Goal: Navigation & Orientation: Find specific page/section

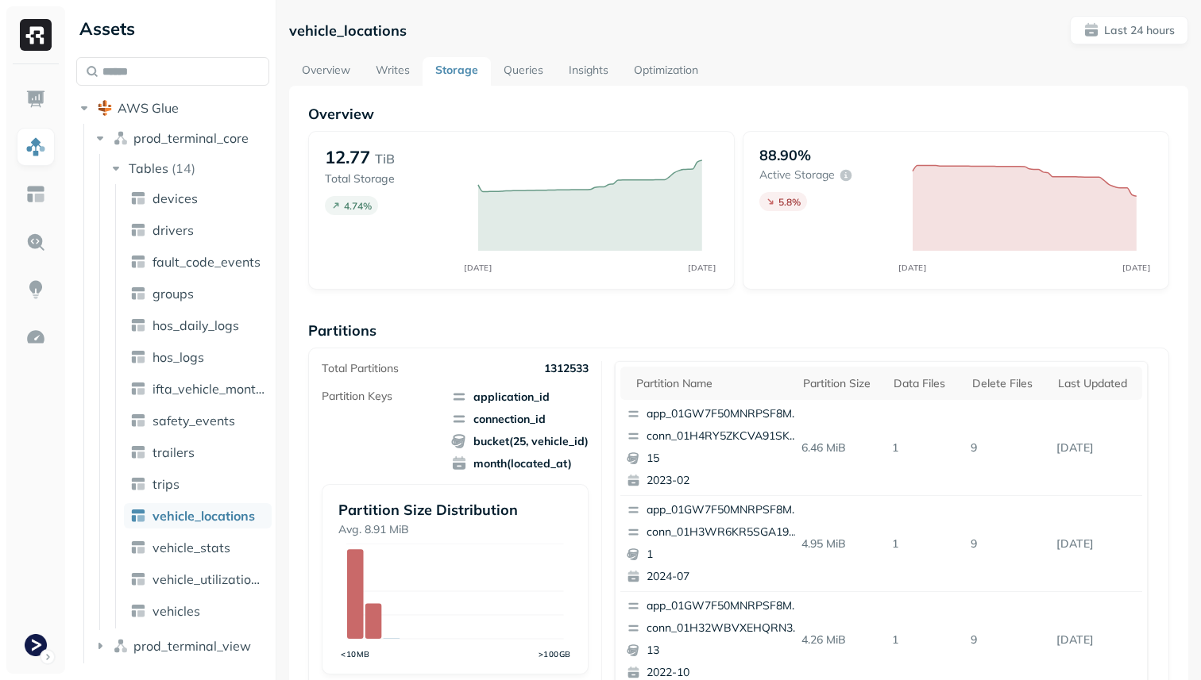
scroll to position [534, 0]
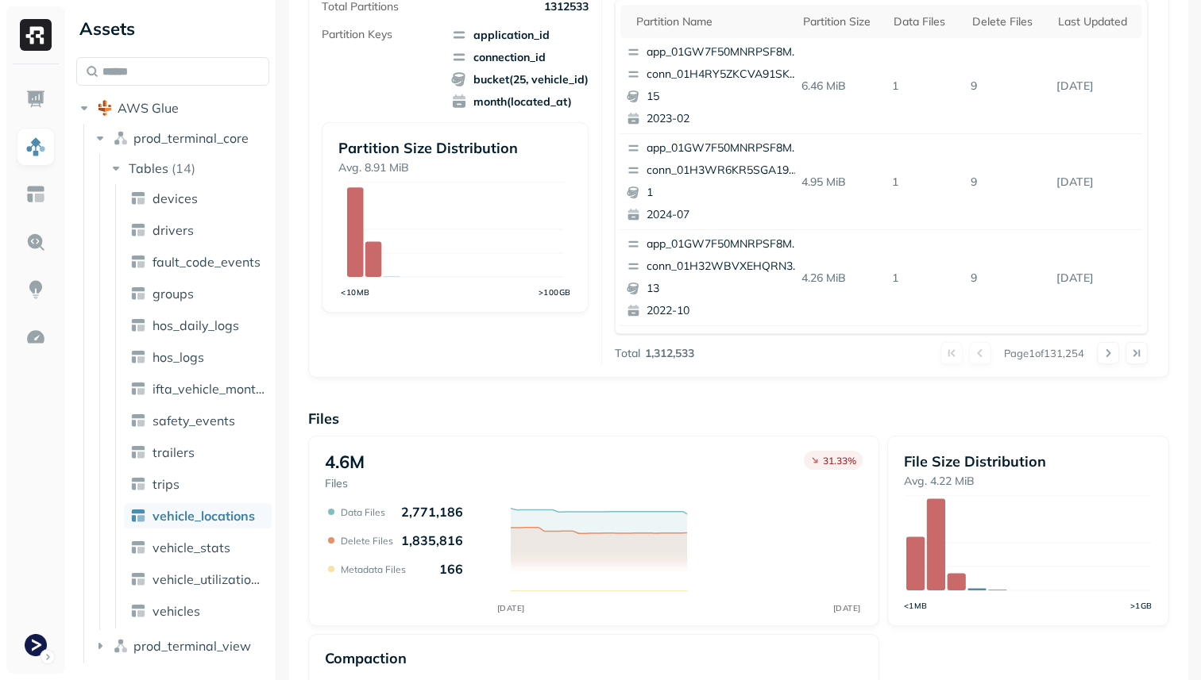
scroll to position [388, 0]
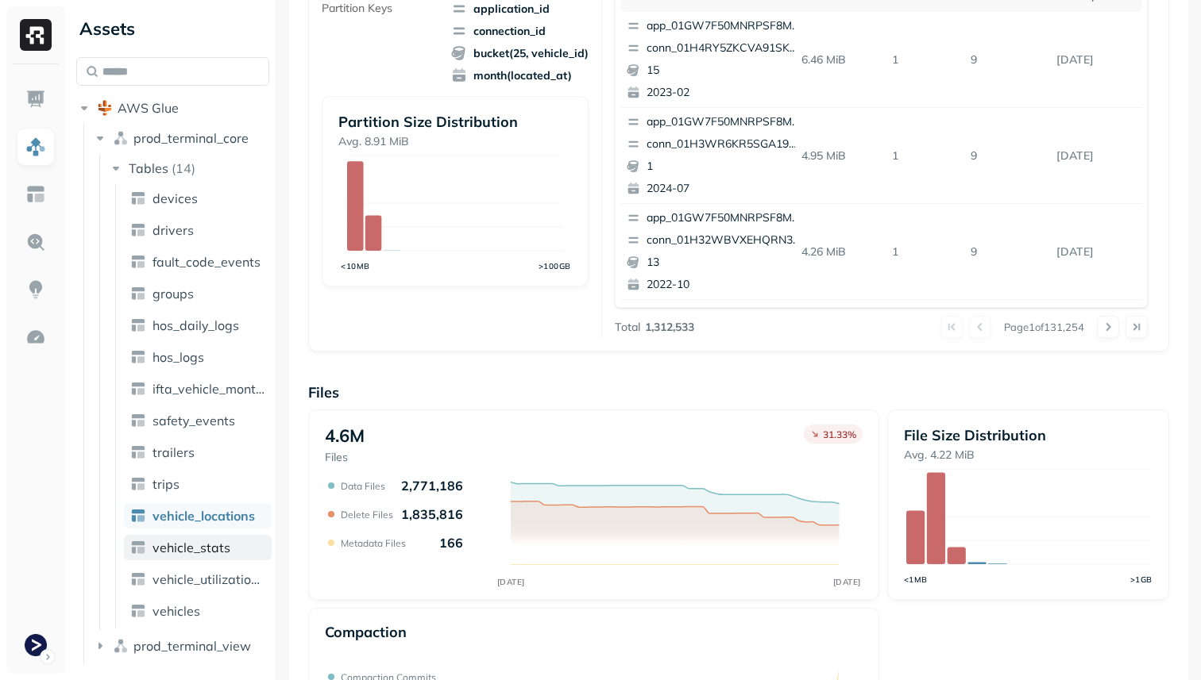
click at [231, 541] on link "vehicle_stats" at bounding box center [198, 547] width 148 height 25
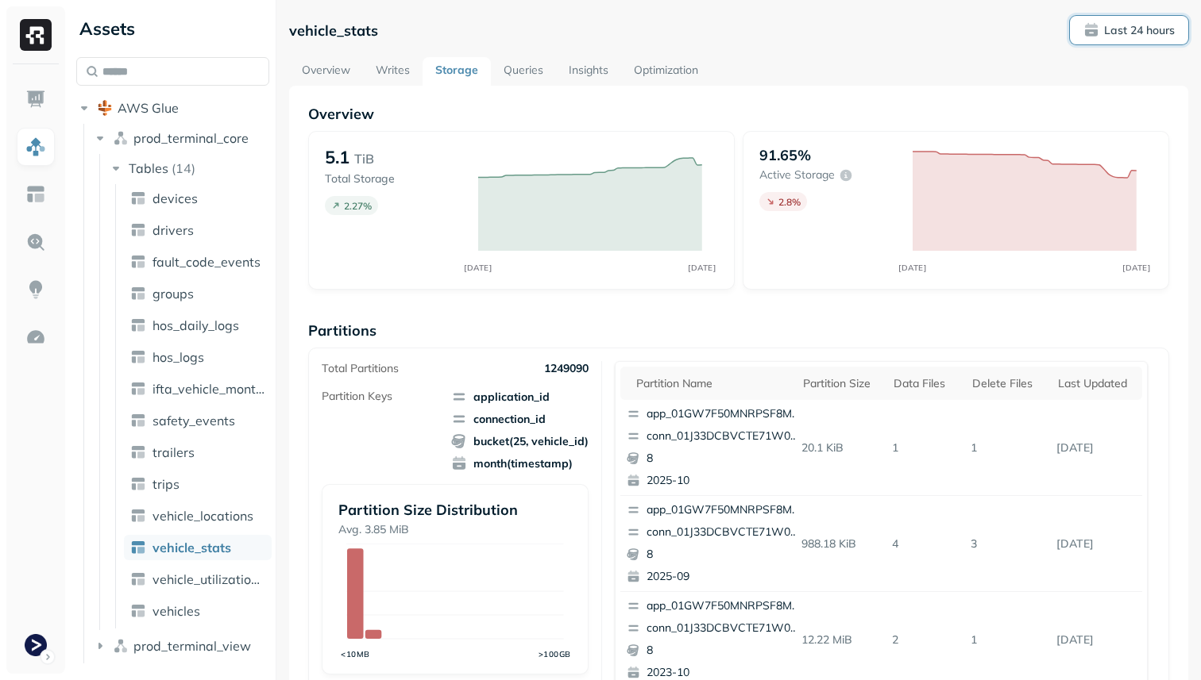
click at [1126, 25] on p "Last 24 hours" at bounding box center [1139, 30] width 71 height 15
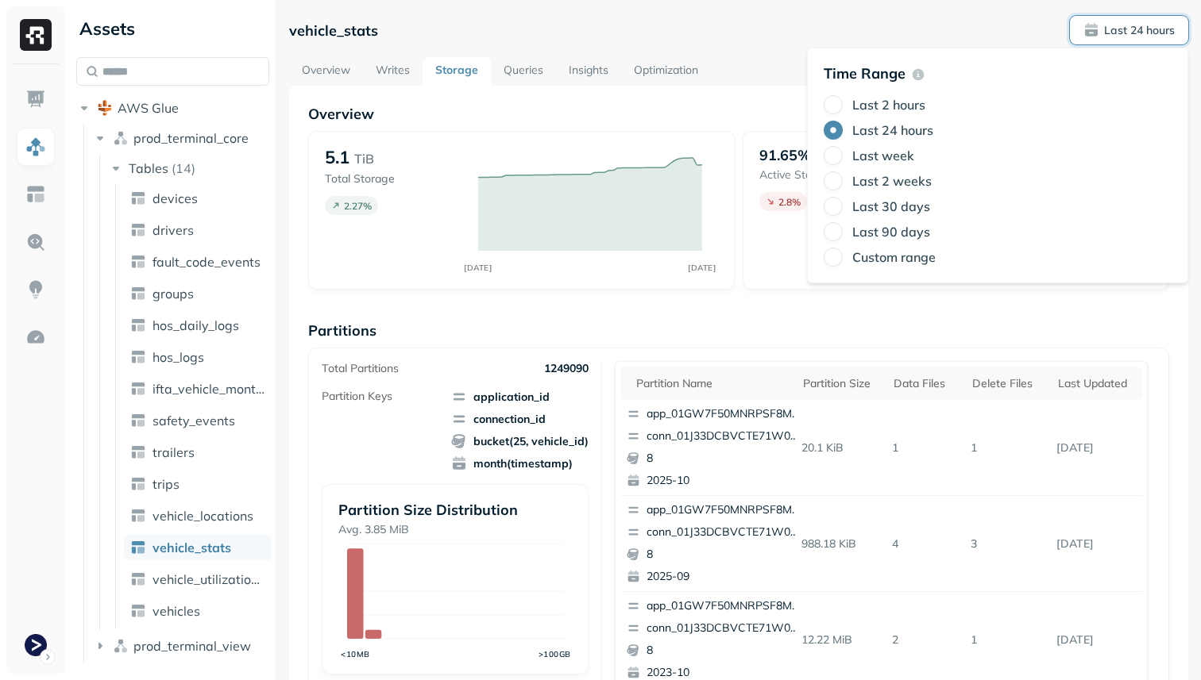
click at [890, 16] on div "vehicle_stats Last 24 hours" at bounding box center [738, 30] width 899 height 29
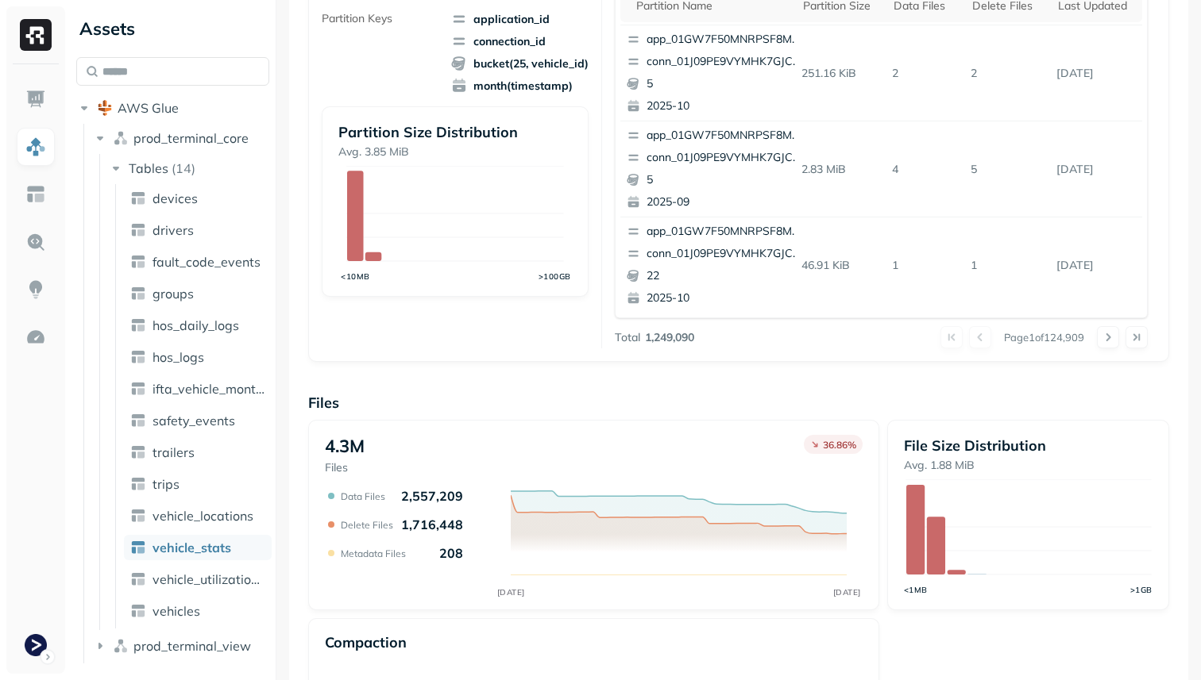
scroll to position [534, 0]
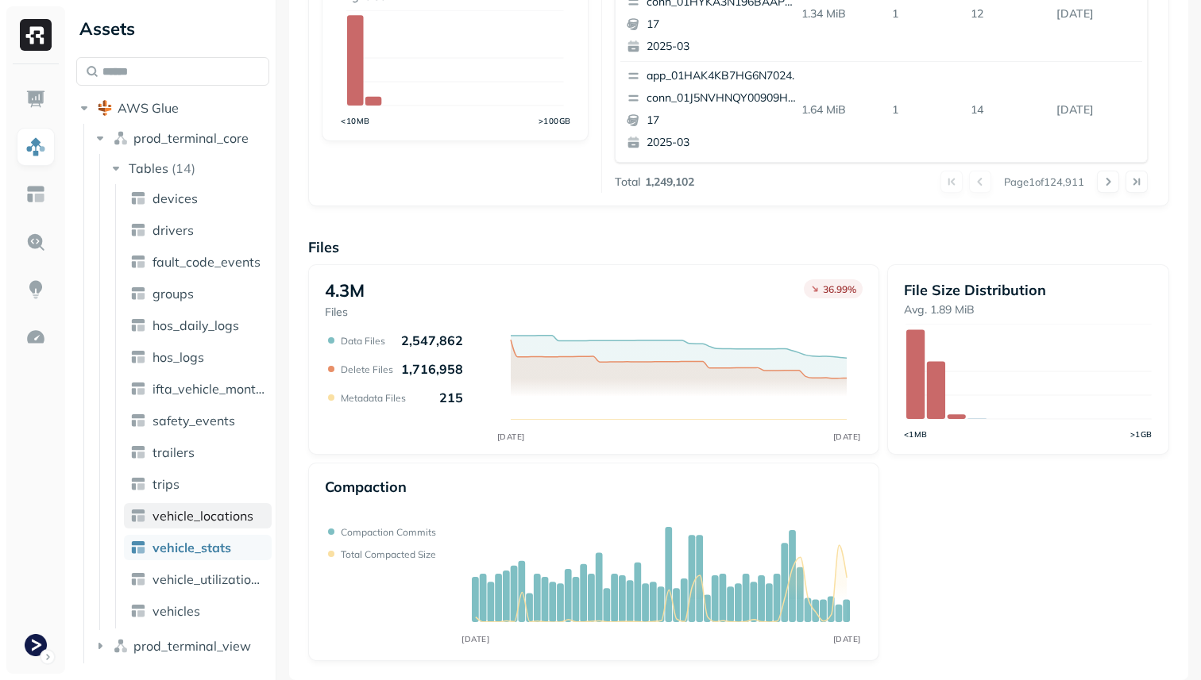
click at [175, 511] on span "vehicle_locations" at bounding box center [202, 516] width 101 height 16
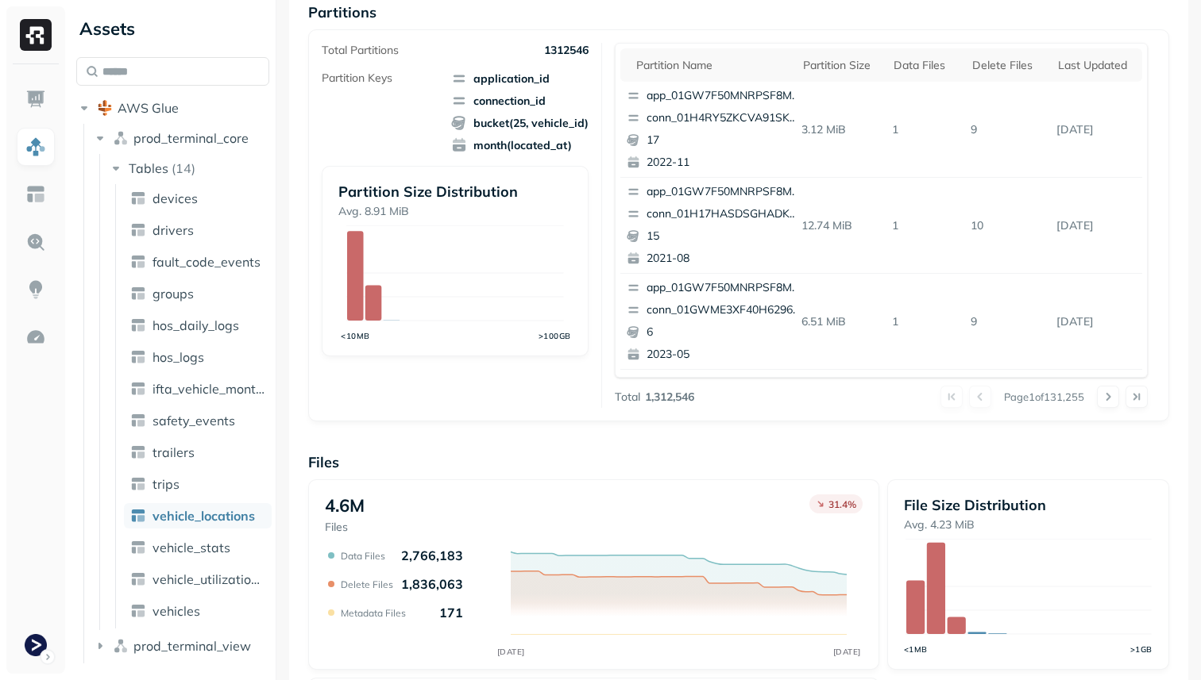
scroll to position [534, 0]
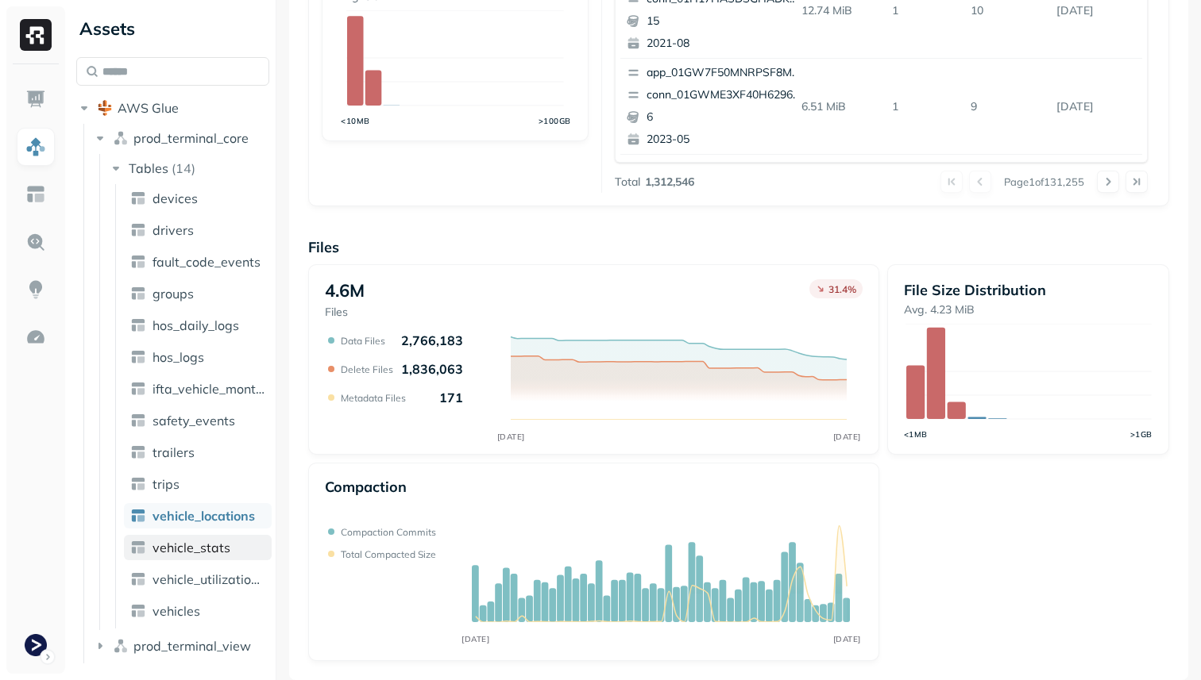
click at [242, 544] on link "vehicle_stats" at bounding box center [198, 547] width 148 height 25
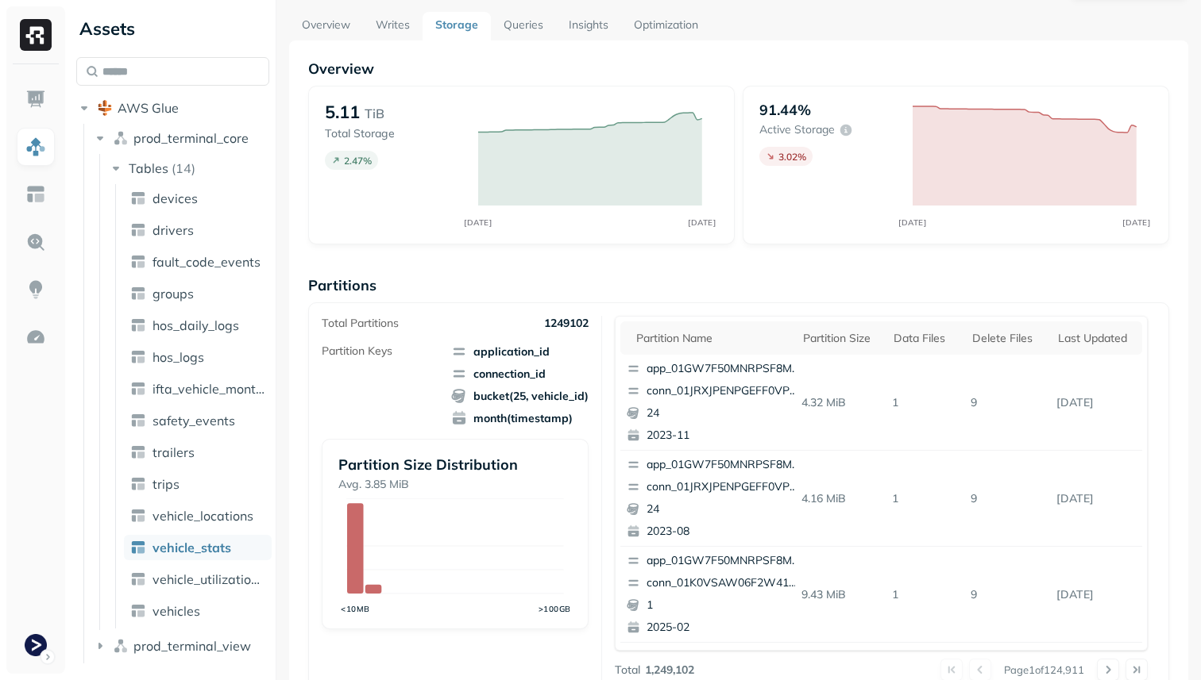
scroll to position [65, 0]
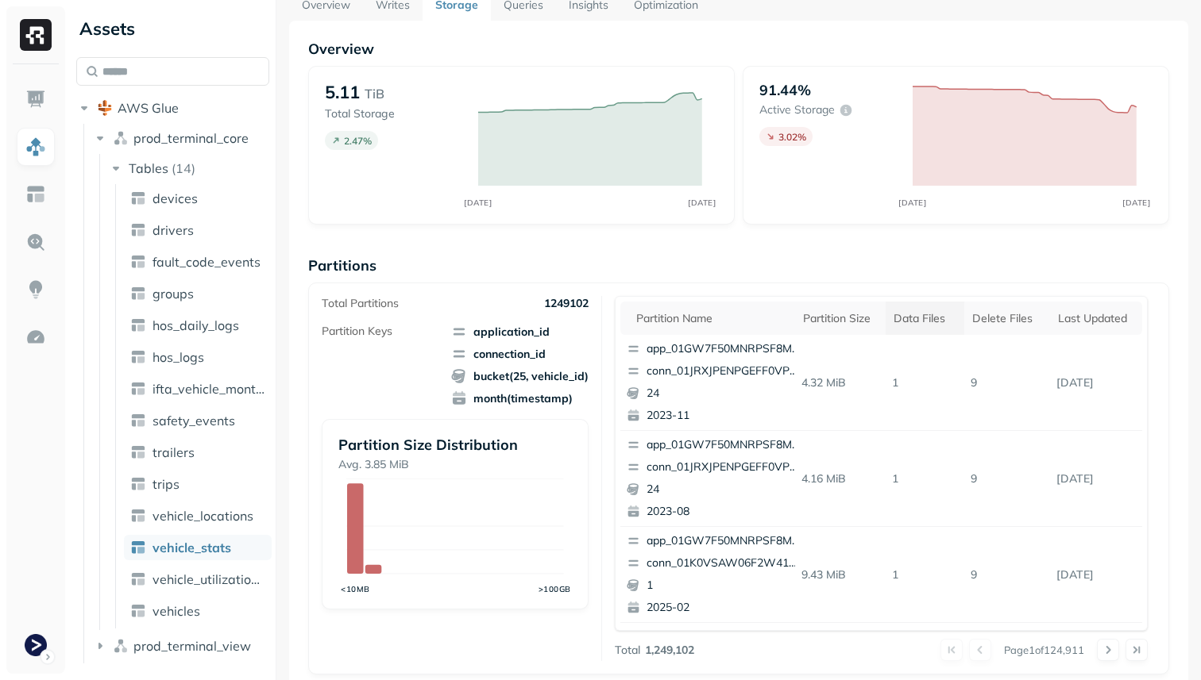
click at [904, 326] on th "Data Files" at bounding box center [924, 318] width 79 height 33
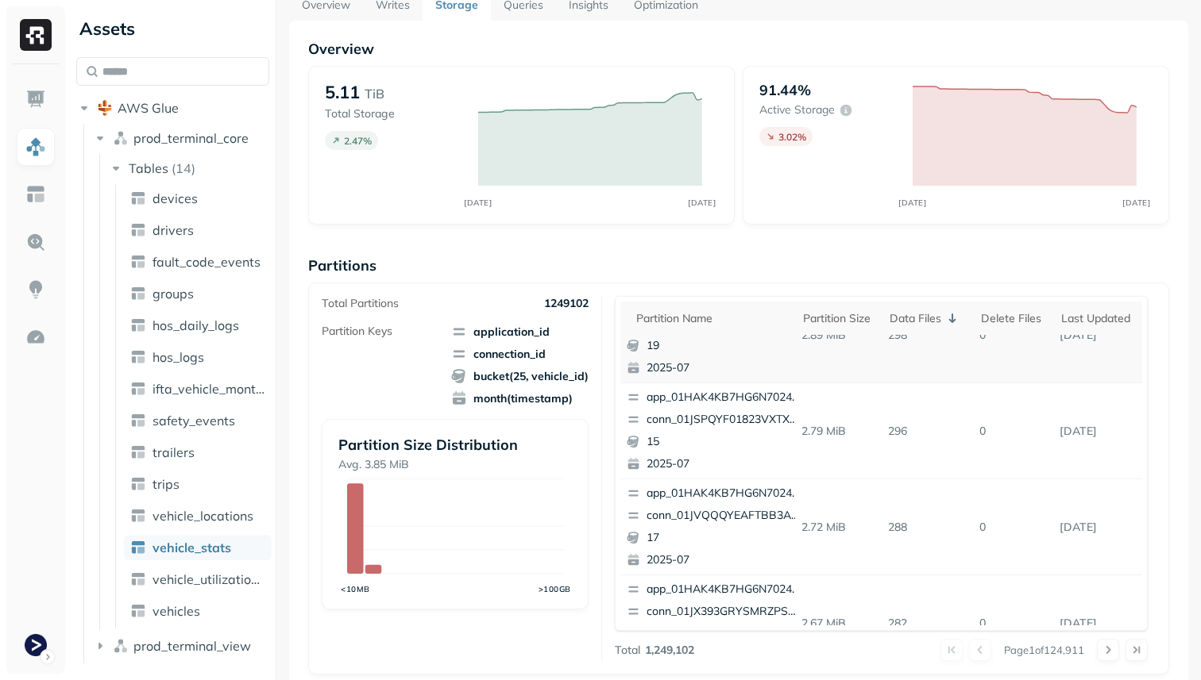
scroll to position [0, 0]
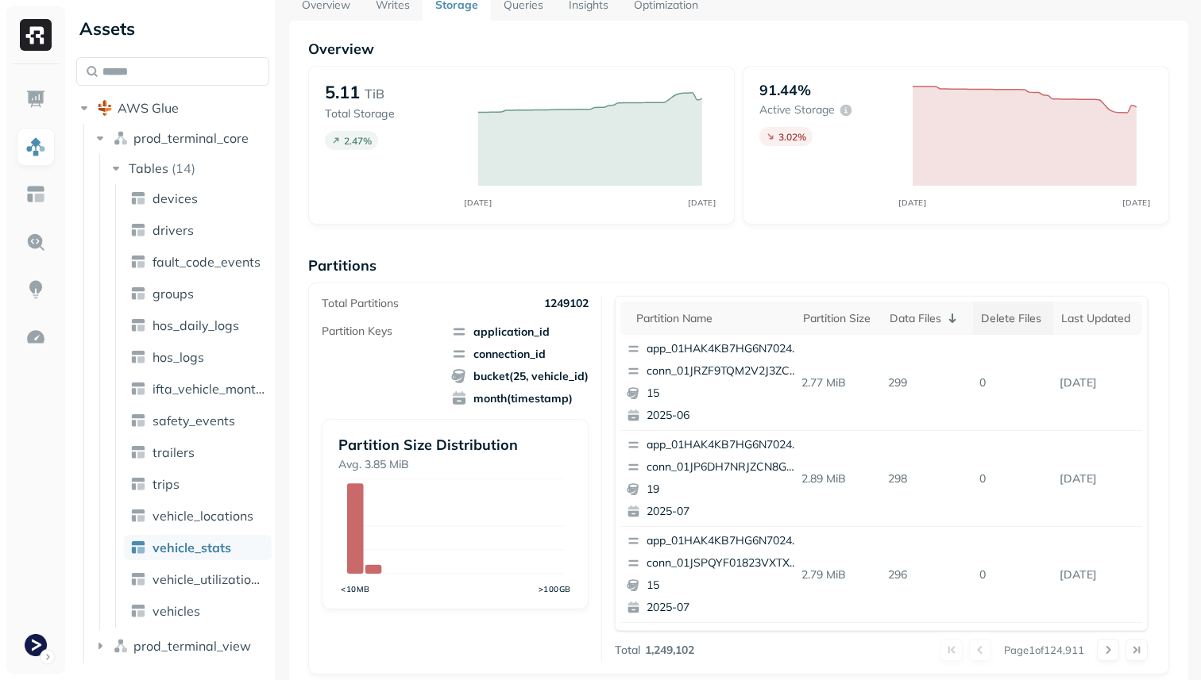
click at [980, 319] on th "Delete Files" at bounding box center [1013, 318] width 80 height 33
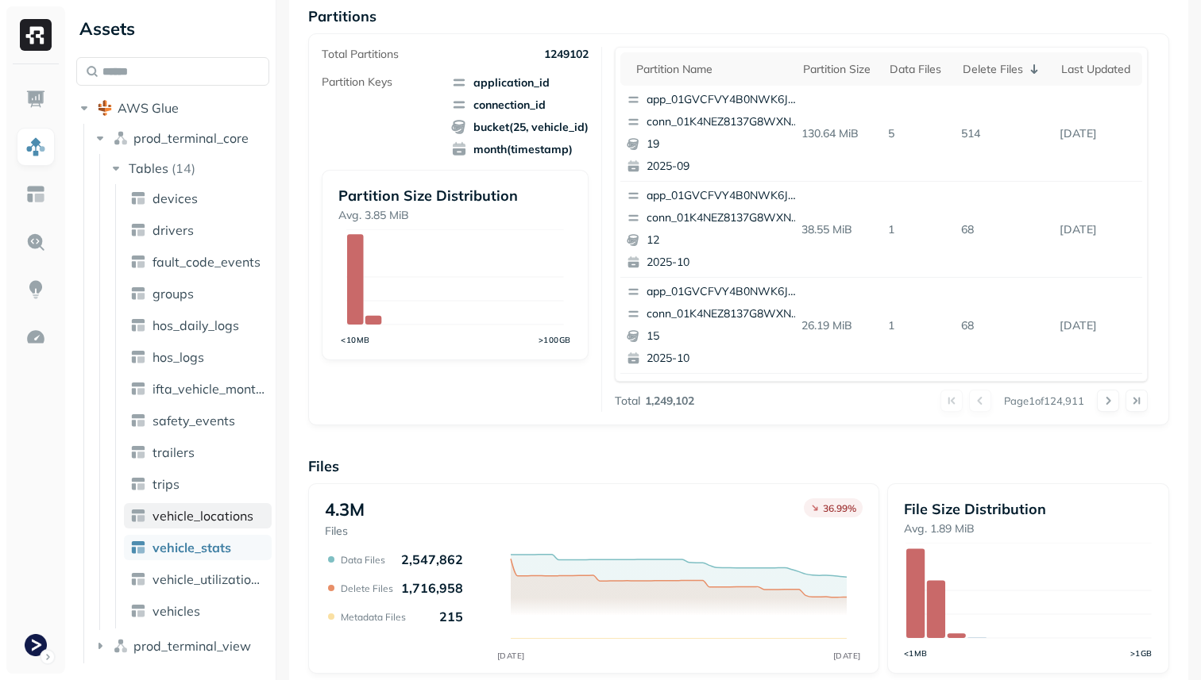
click at [247, 517] on span "vehicle_locations" at bounding box center [202, 516] width 101 height 16
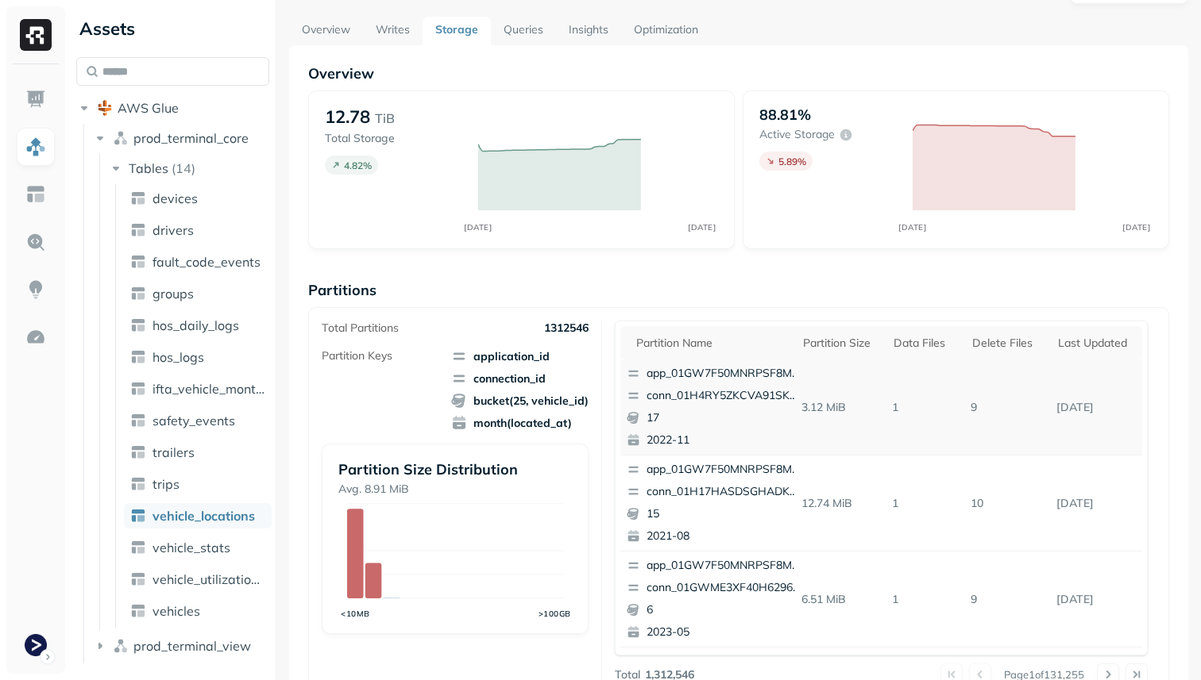
scroll to position [28, 0]
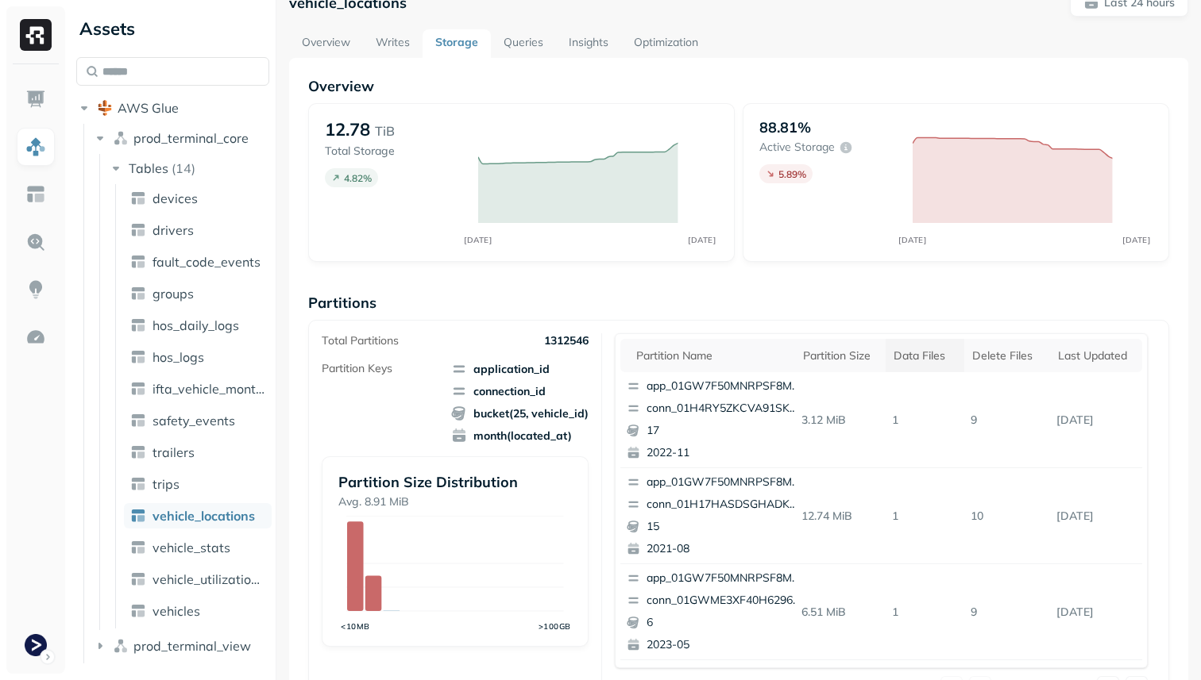
click at [923, 355] on div "Data Files" at bounding box center [924, 356] width 63 height 15
click at [933, 357] on div "Data Files" at bounding box center [926, 355] width 75 height 19
click at [933, 357] on div "Data Files" at bounding box center [924, 356] width 63 height 15
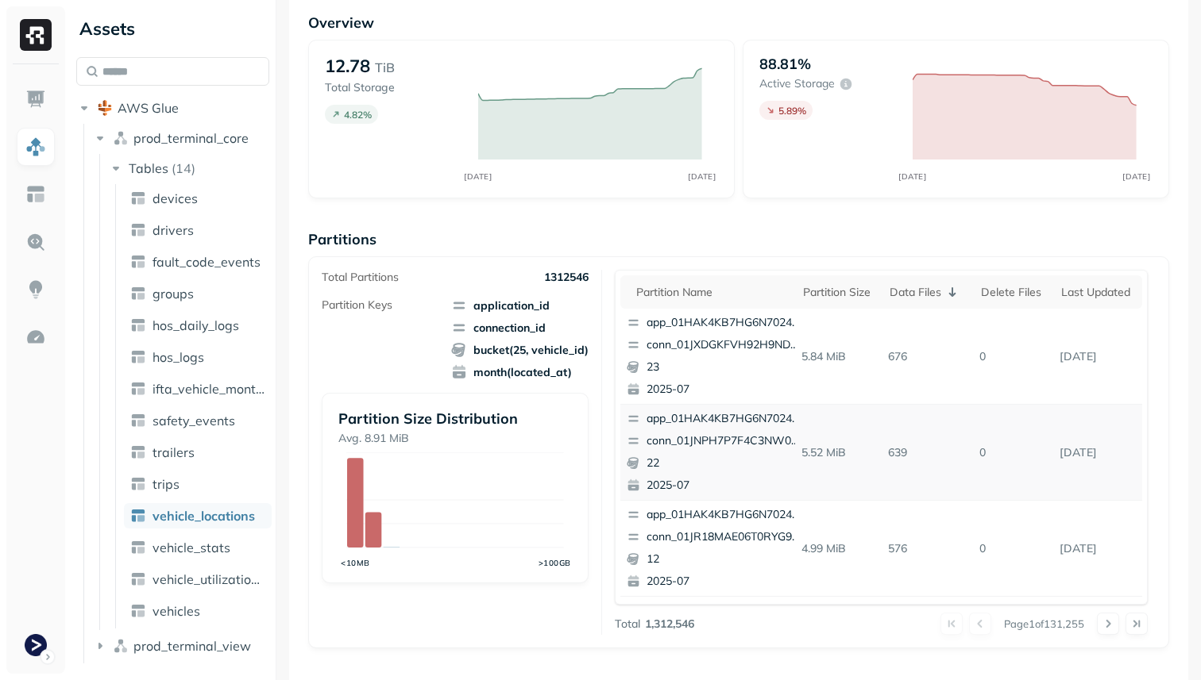
scroll to position [0, 0]
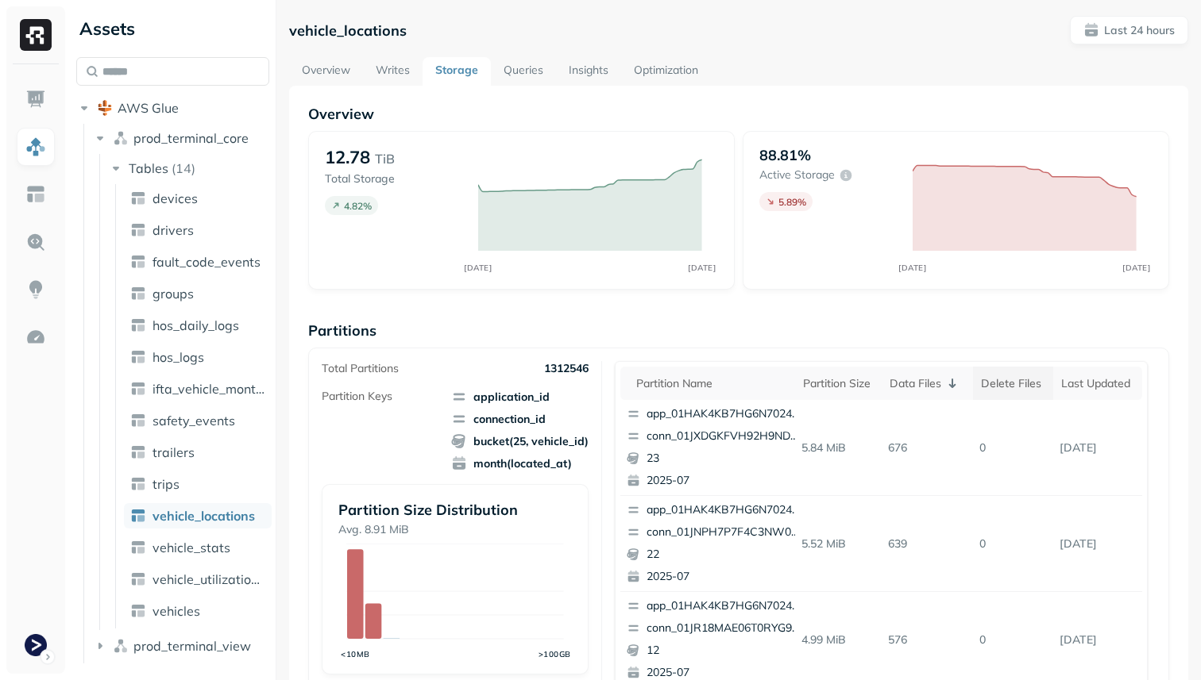
click at [1011, 388] on div "Delete Files" at bounding box center [1013, 383] width 64 height 15
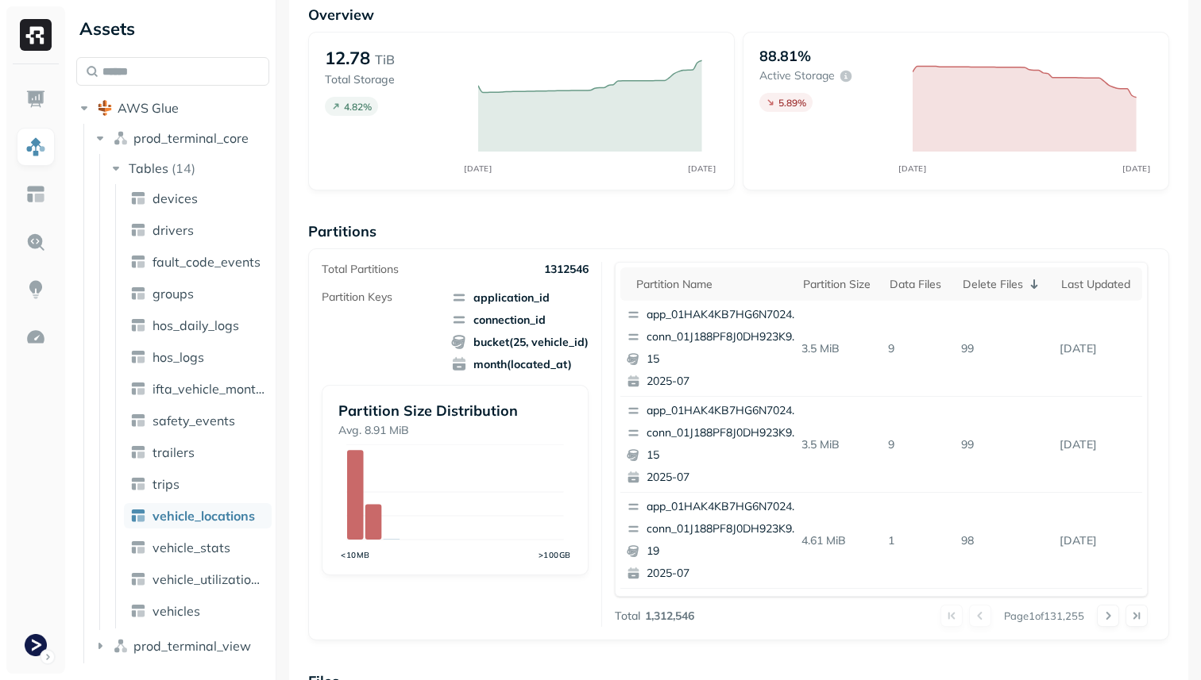
scroll to position [112, 0]
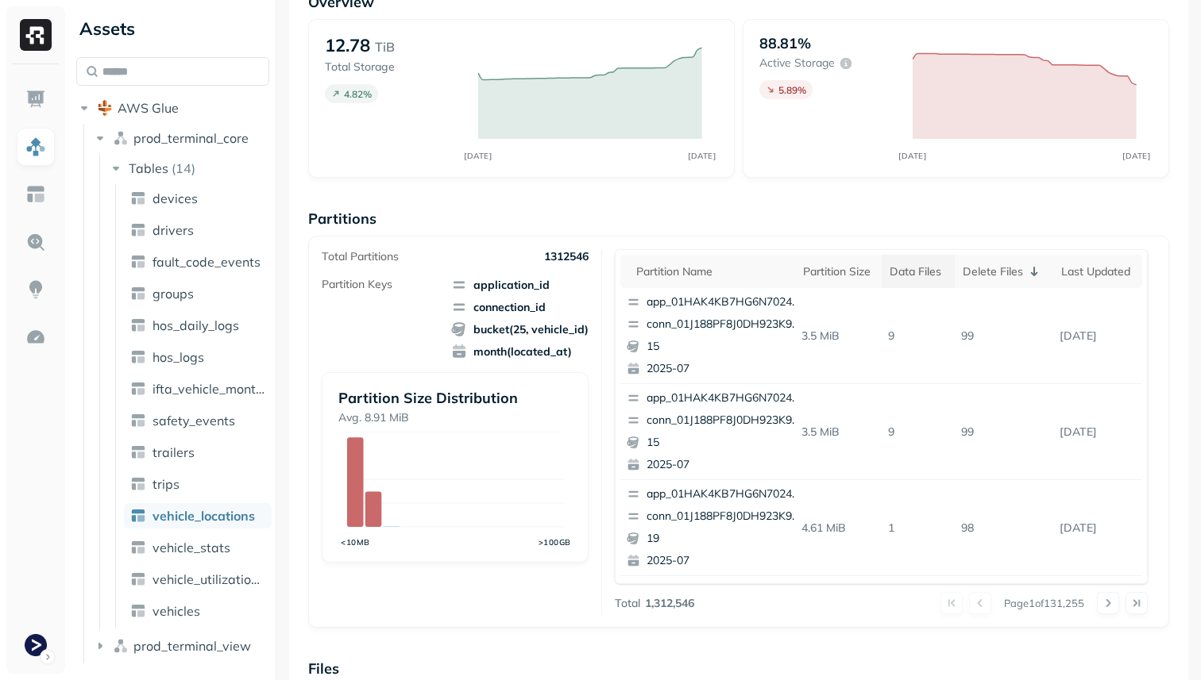
click at [913, 272] on div "Data Files" at bounding box center [917, 271] width 57 height 15
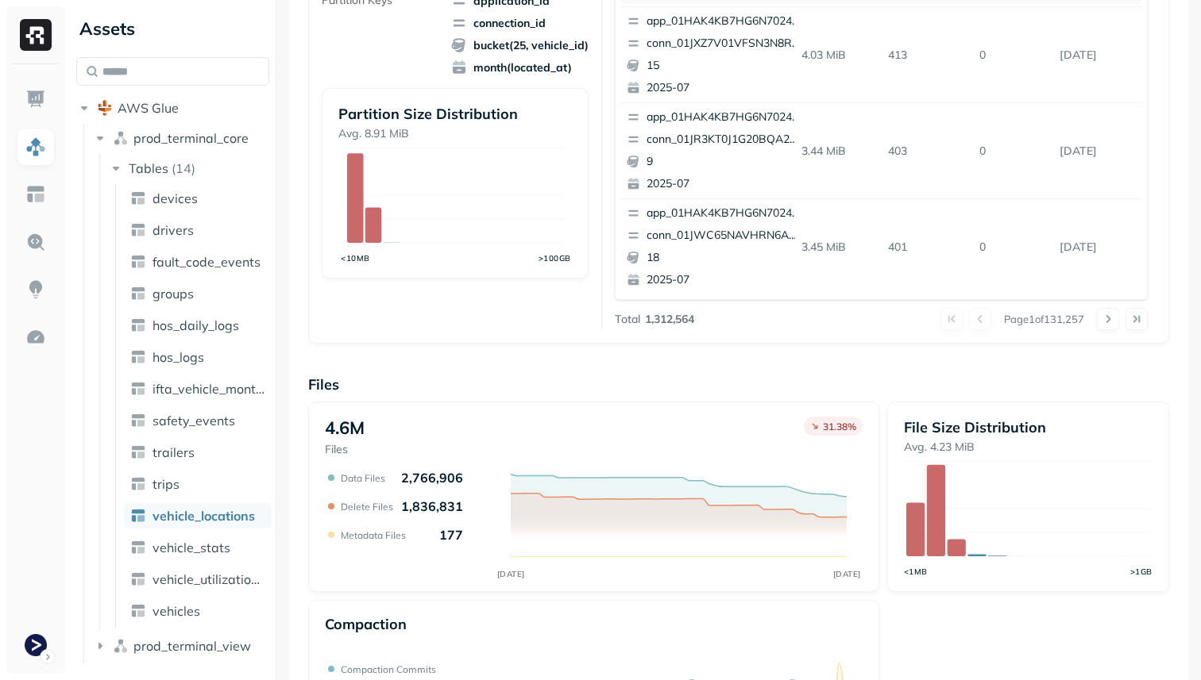
scroll to position [534, 0]
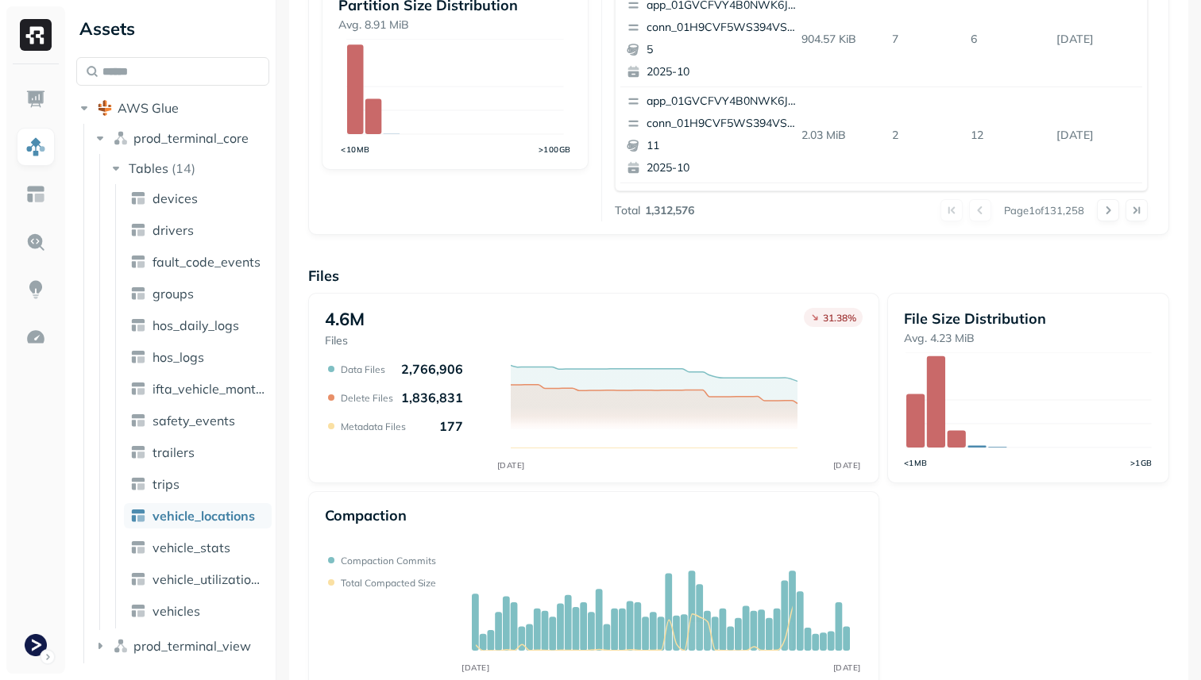
scroll to position [534, 0]
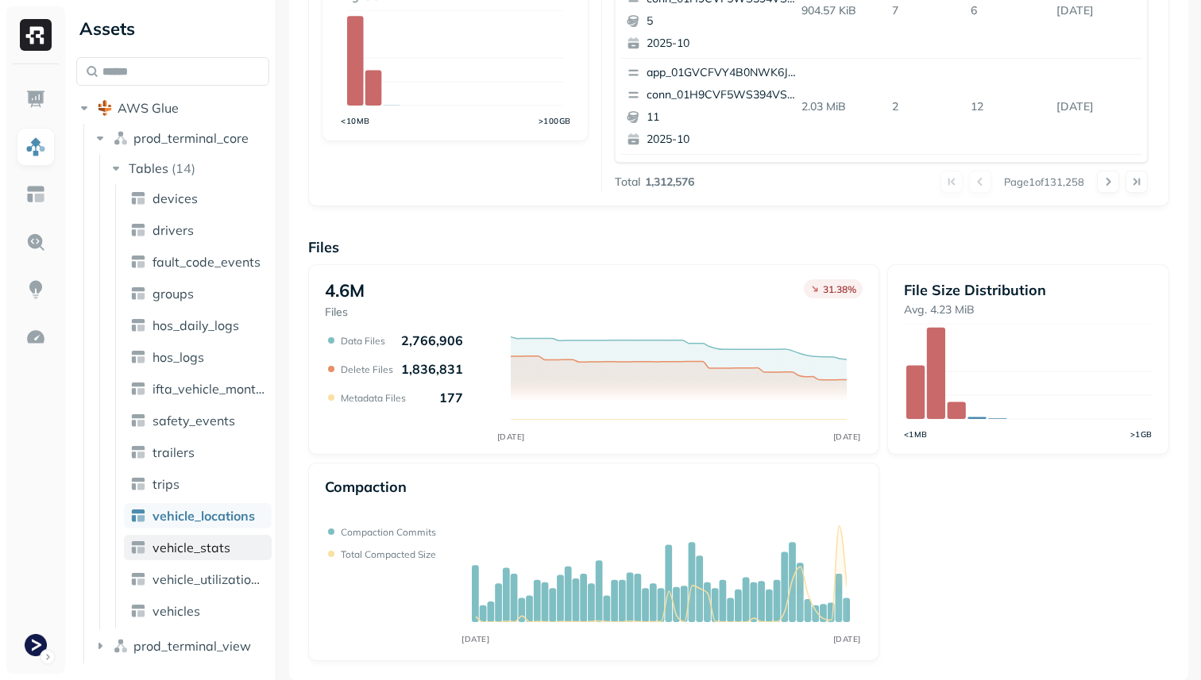
click at [218, 540] on span "vehicle_stats" at bounding box center [191, 548] width 78 height 16
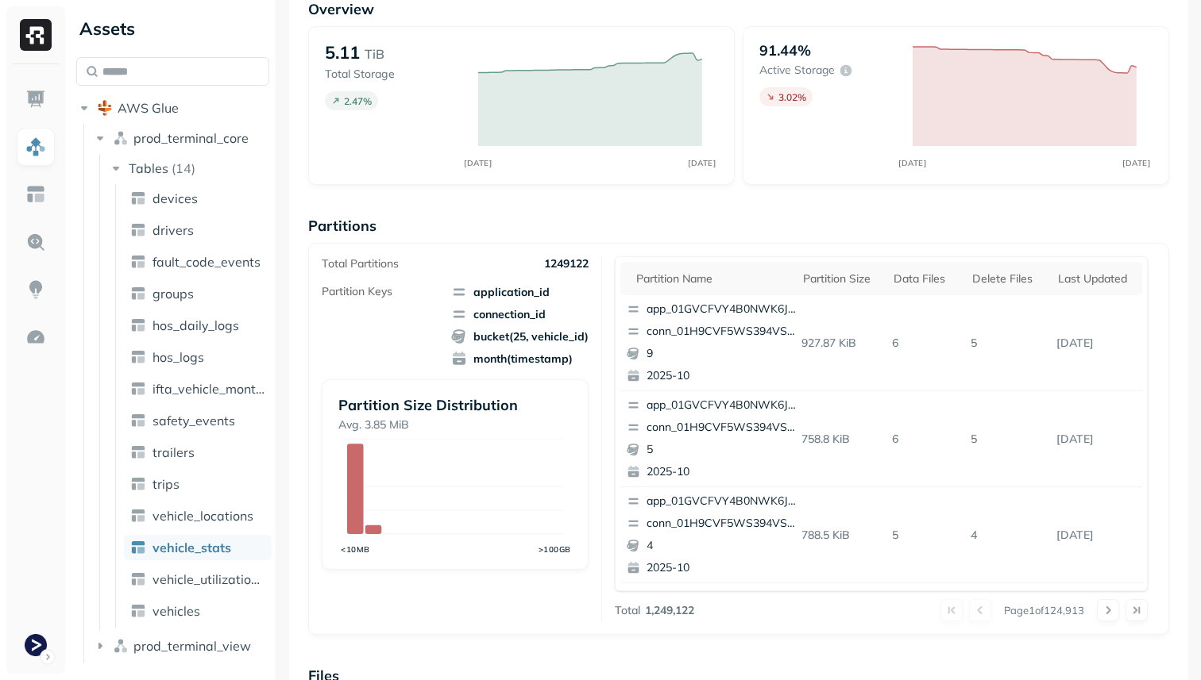
scroll to position [534, 0]
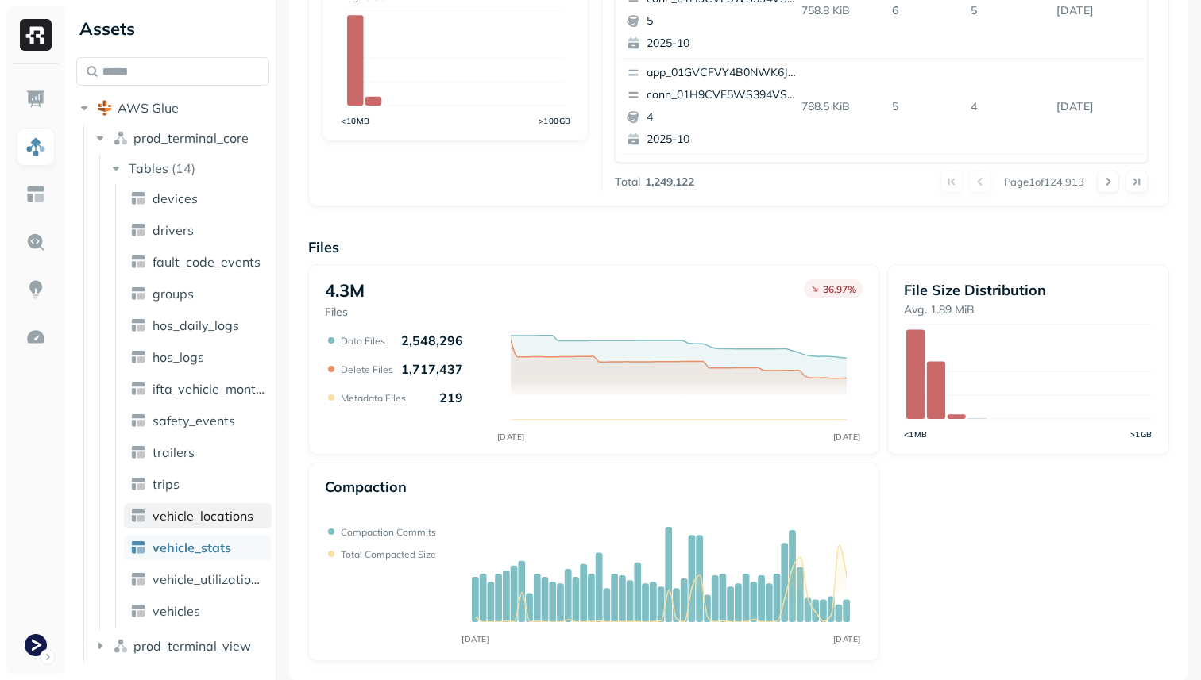
click at [171, 517] on span "vehicle_locations" at bounding box center [202, 516] width 101 height 16
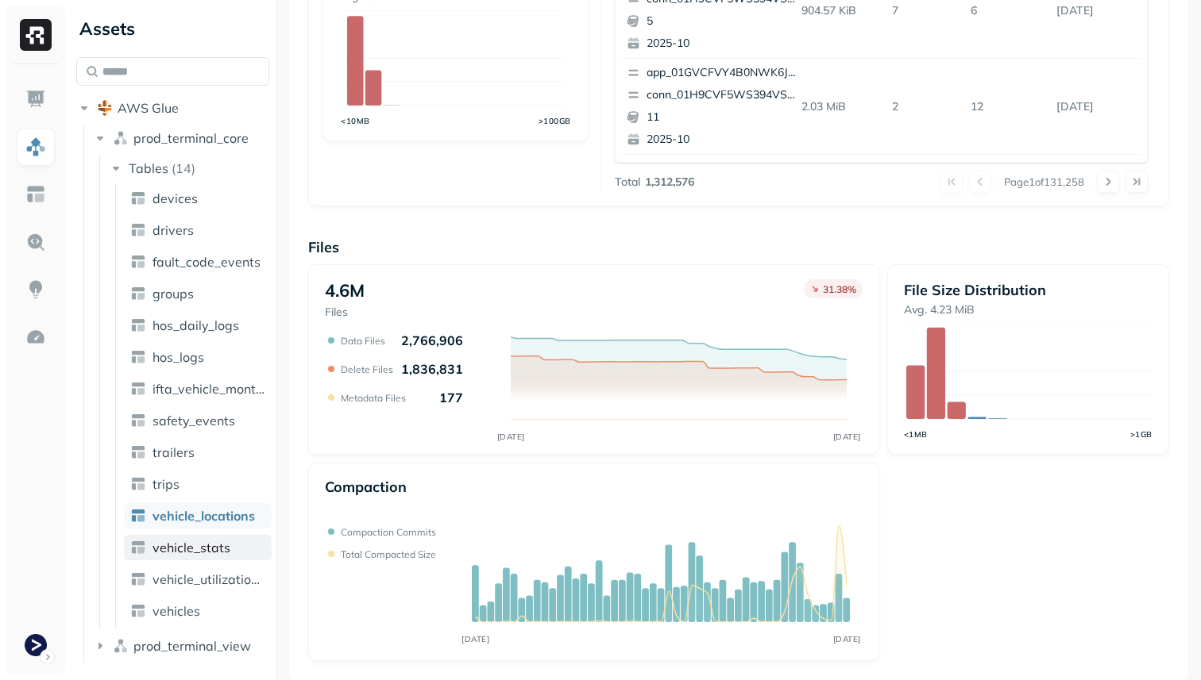
click at [218, 556] on link "vehicle_stats" at bounding box center [198, 547] width 148 height 25
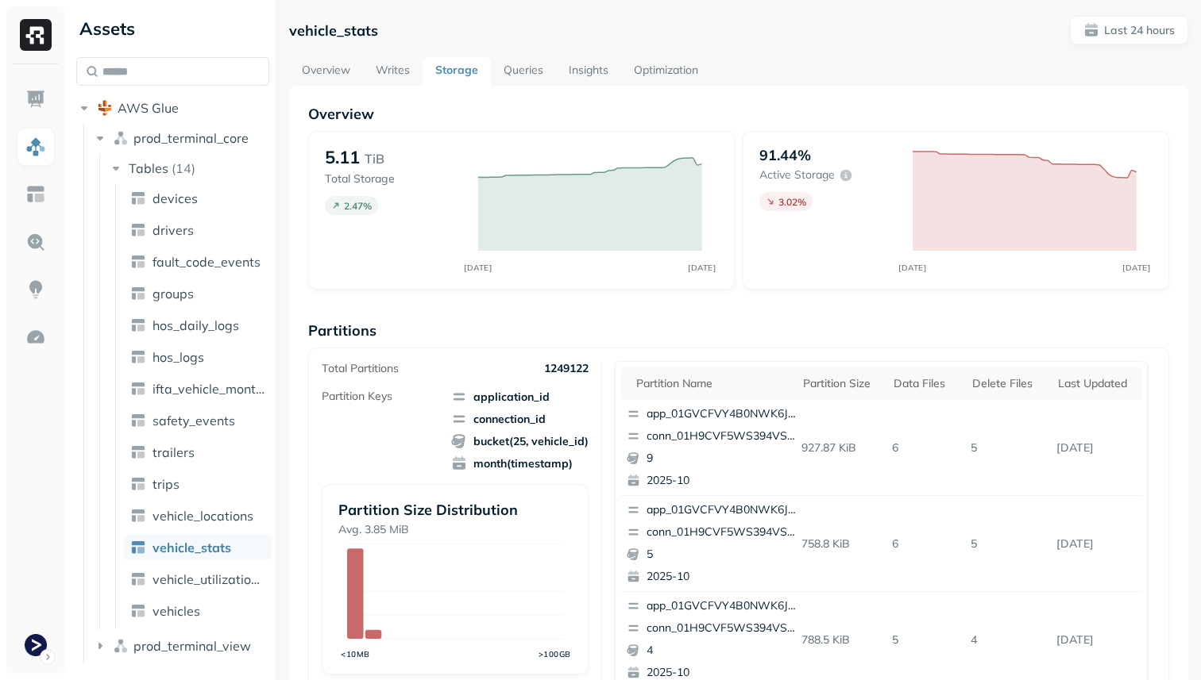
click at [382, 80] on link "Writes" at bounding box center [393, 71] width 60 height 29
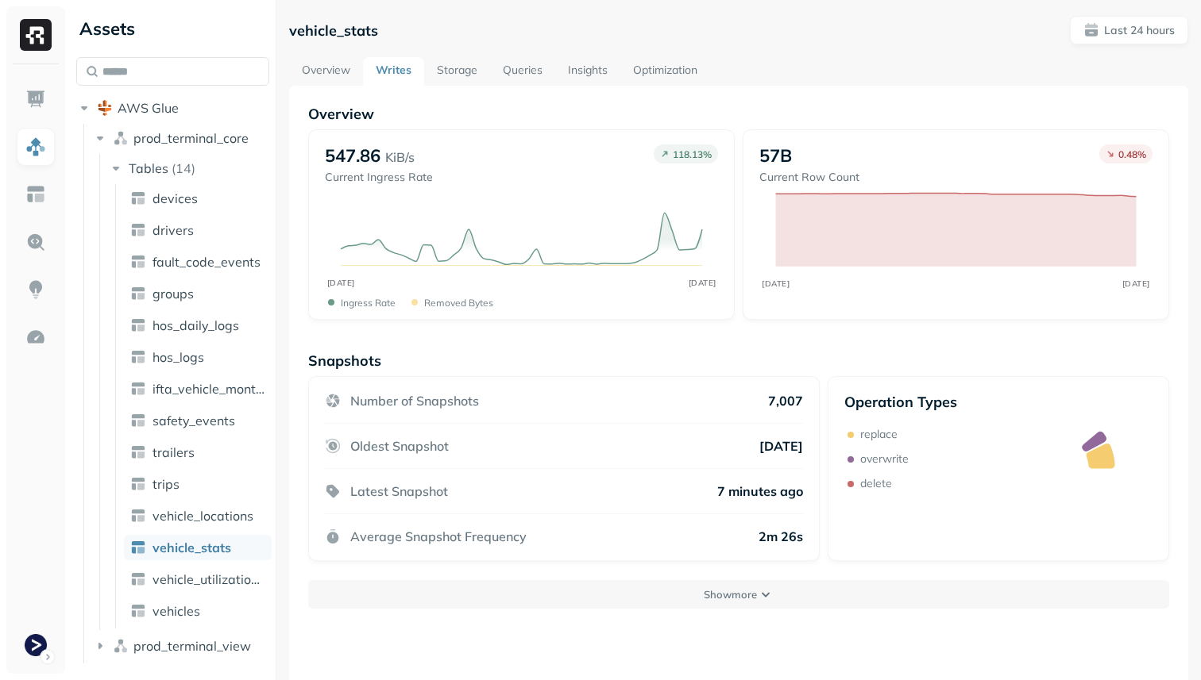
click at [341, 71] on link "Overview" at bounding box center [326, 71] width 74 height 29
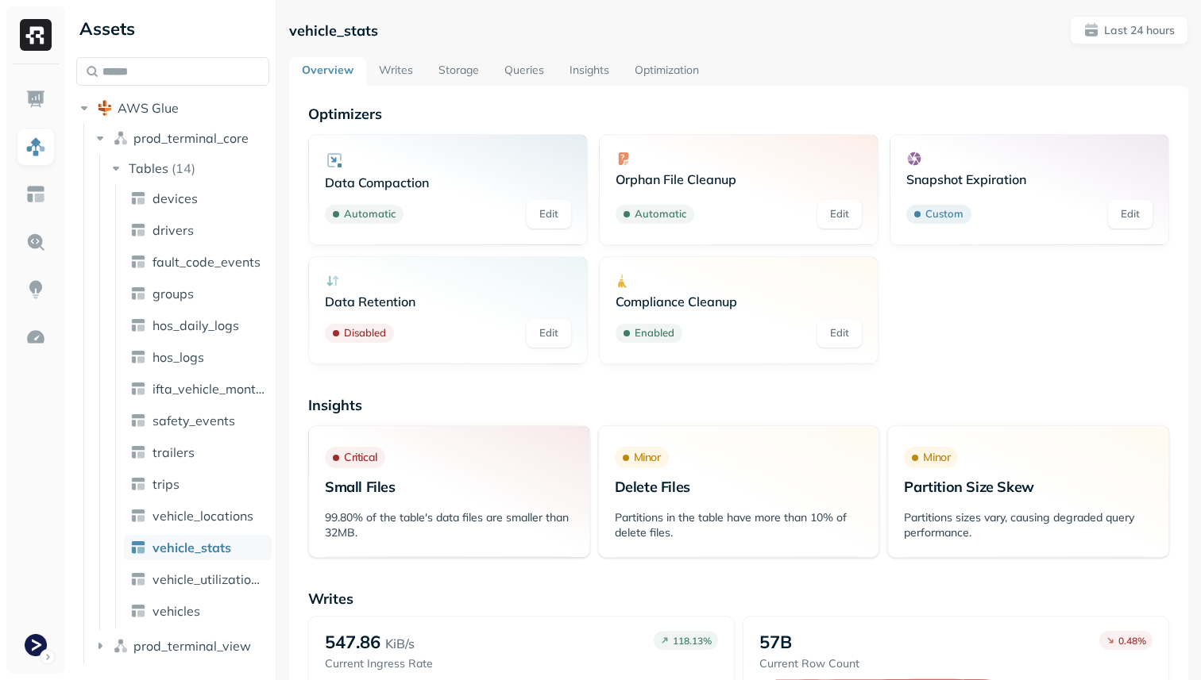
click at [666, 68] on link "Optimization" at bounding box center [667, 71] width 90 height 29
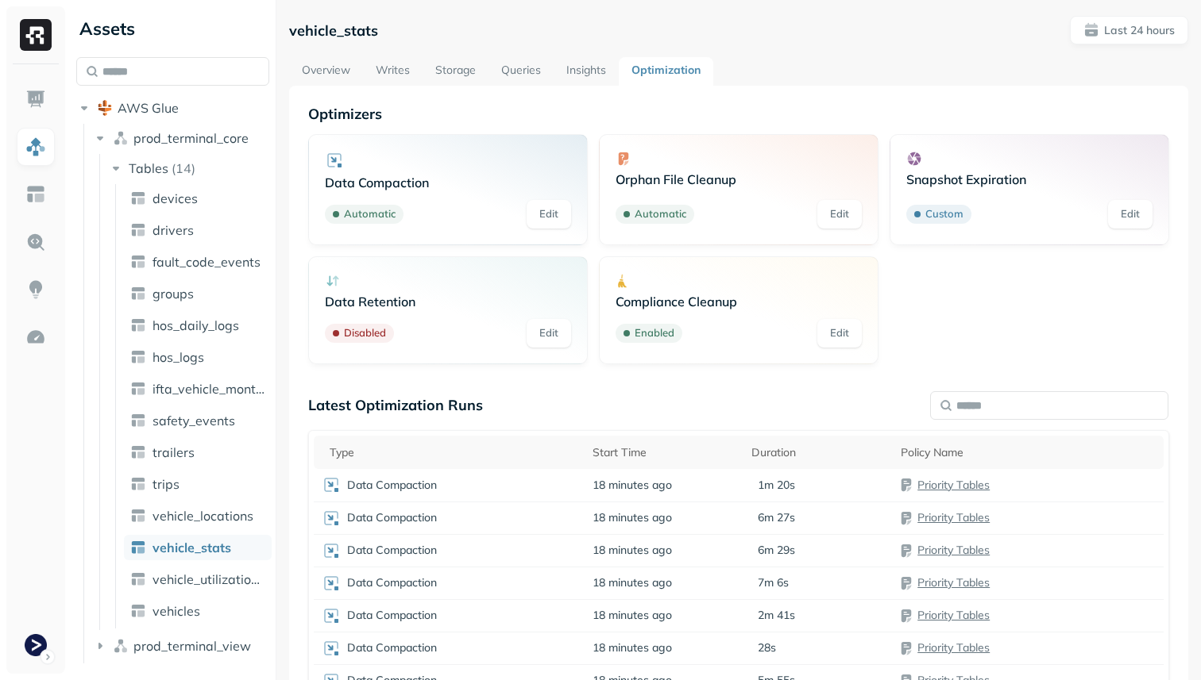
scroll to position [177, 0]
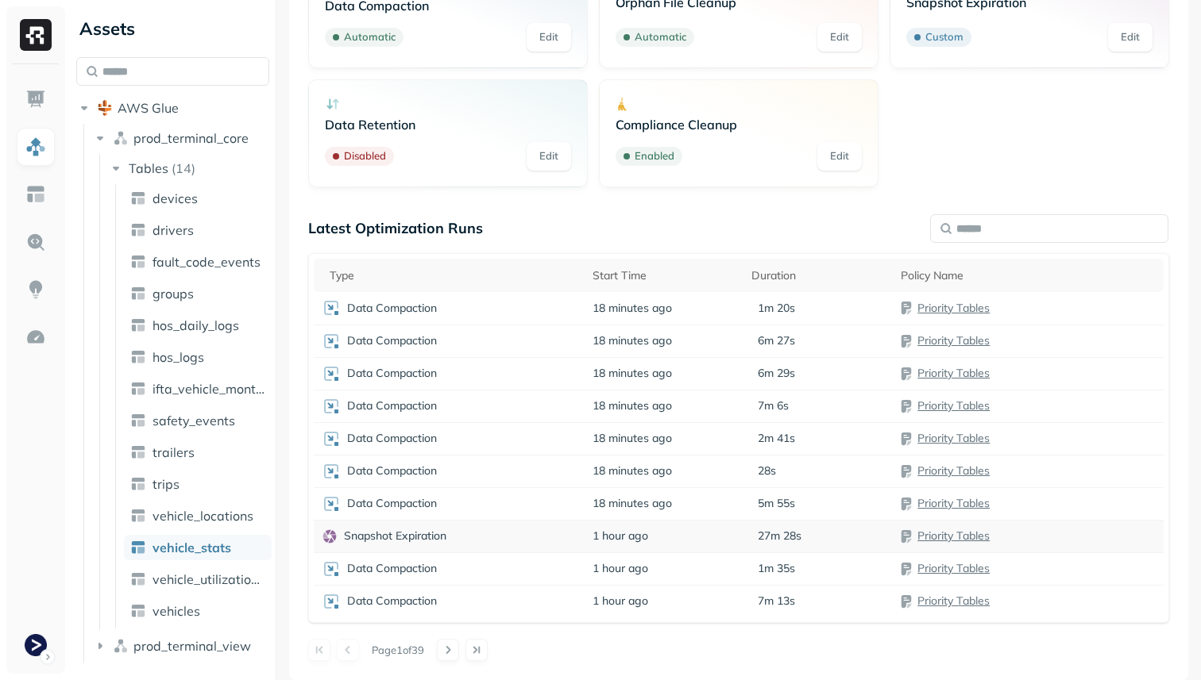
click at [718, 539] on td "1 hour ago" at bounding box center [663, 536] width 159 height 33
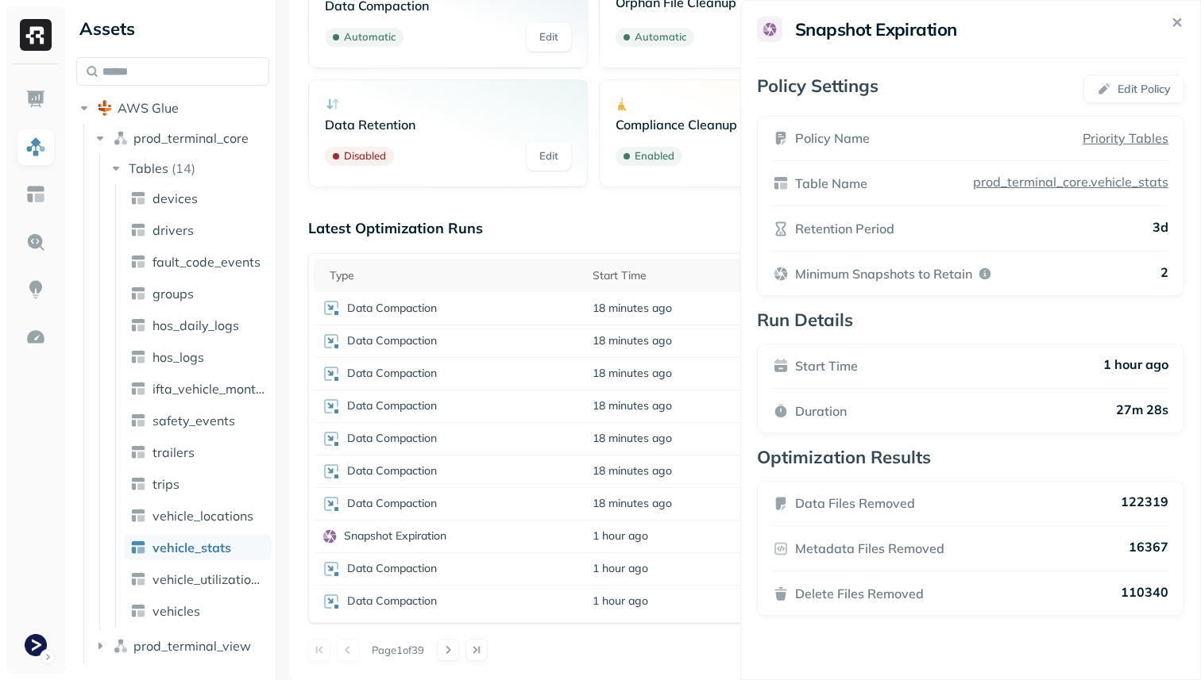
click at [1171, 19] on icon at bounding box center [1177, 22] width 18 height 18
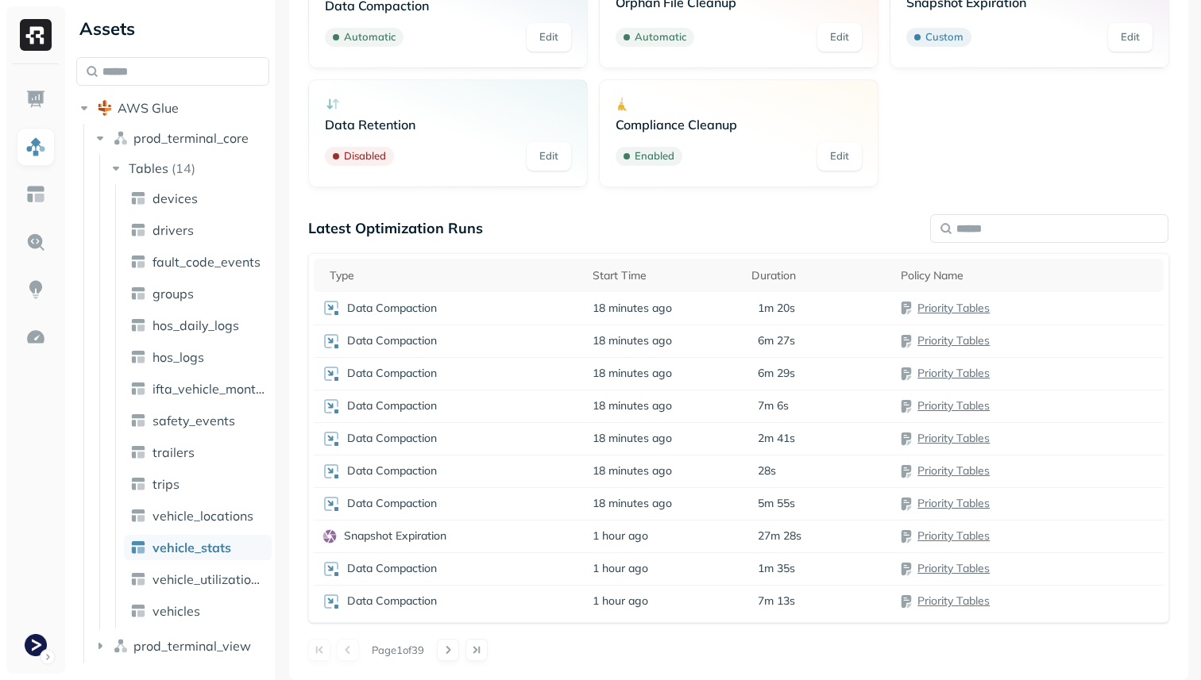
scroll to position [0, 0]
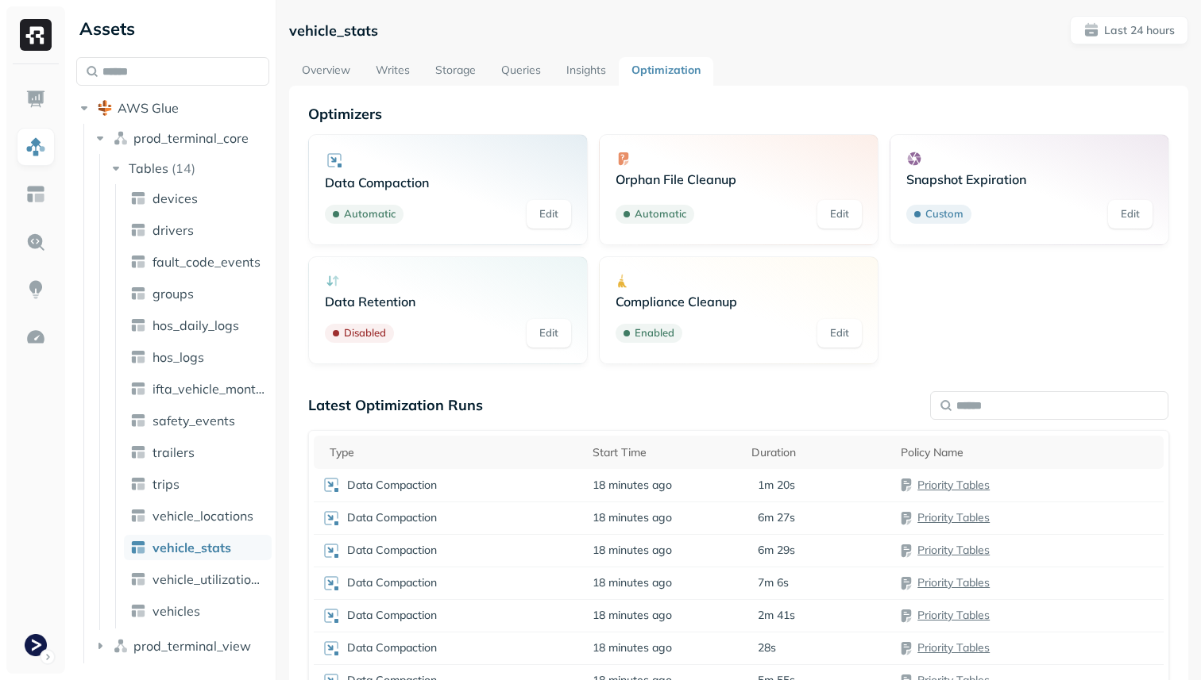
click at [416, 58] on link "Writes" at bounding box center [393, 71] width 60 height 29
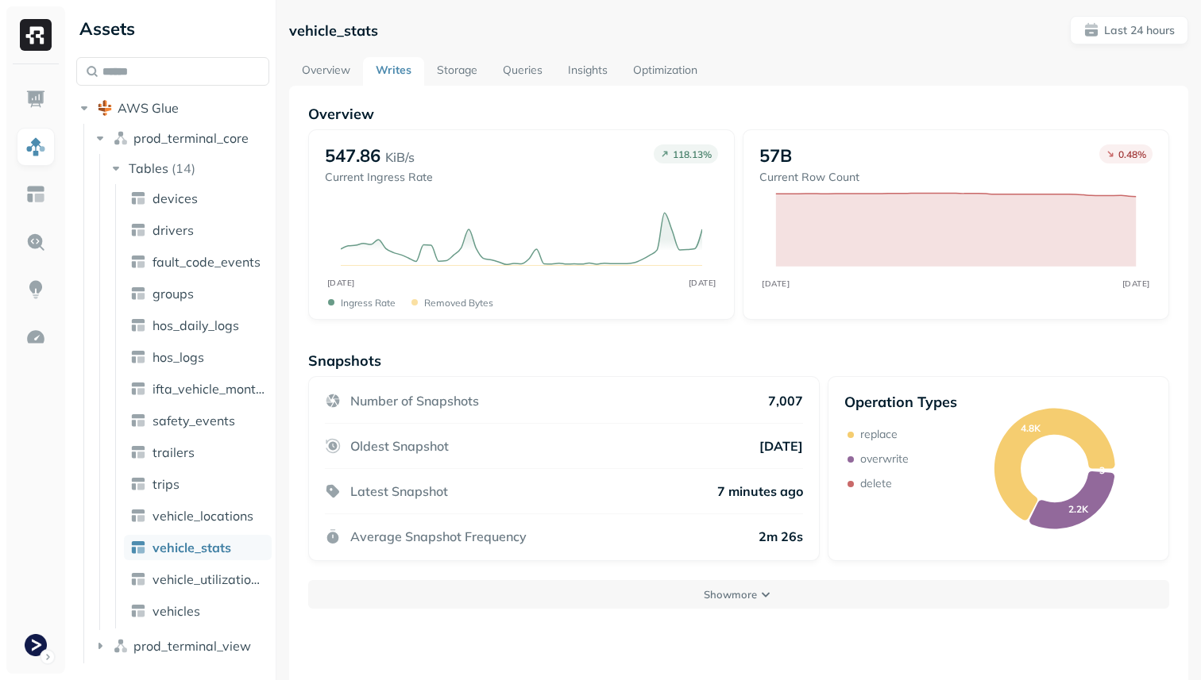
click at [335, 83] on link "Overview" at bounding box center [326, 71] width 74 height 29
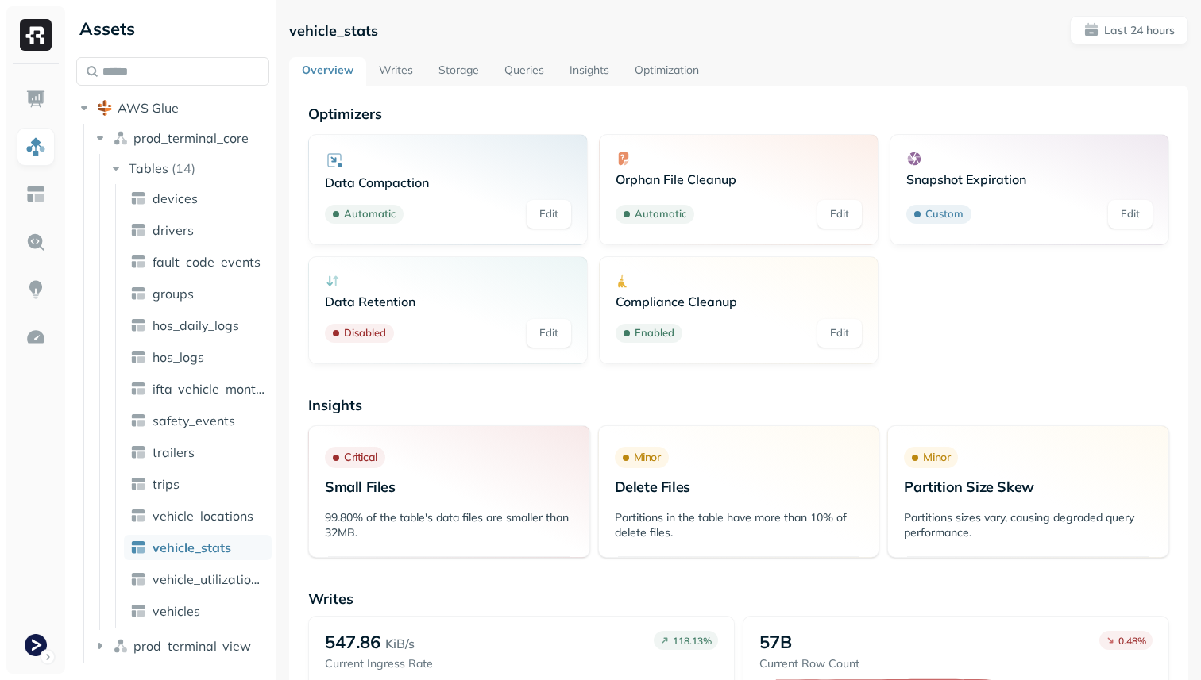
click at [468, 67] on link "Storage" at bounding box center [459, 71] width 66 height 29
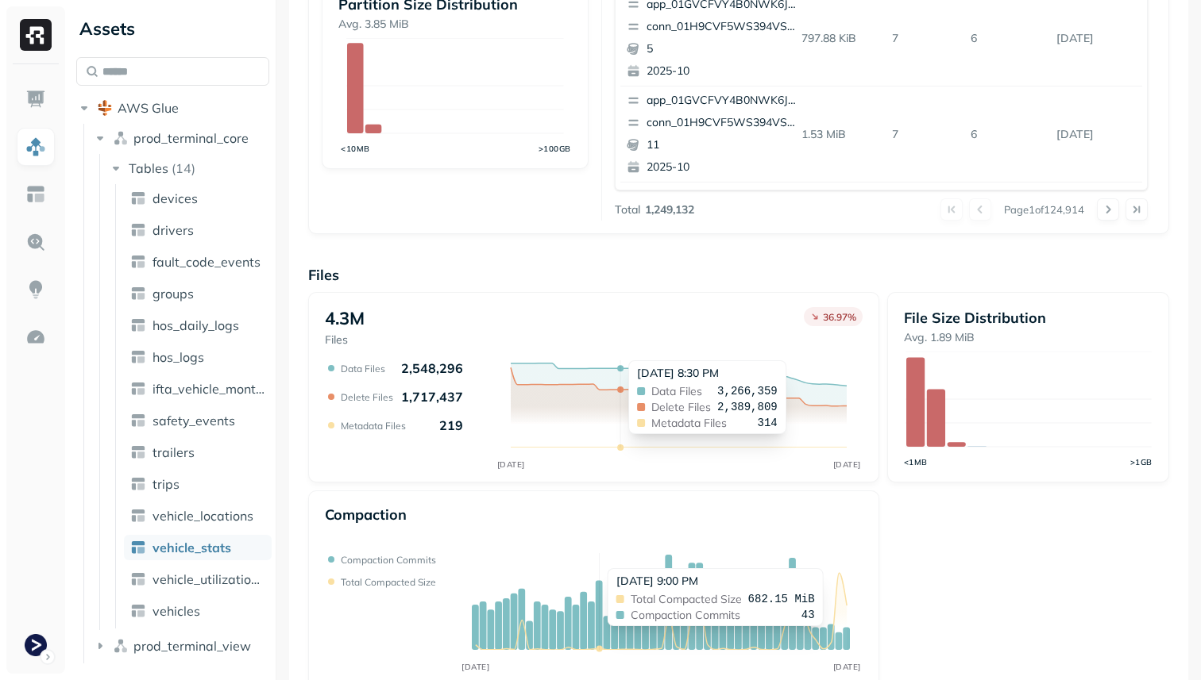
scroll to position [534, 0]
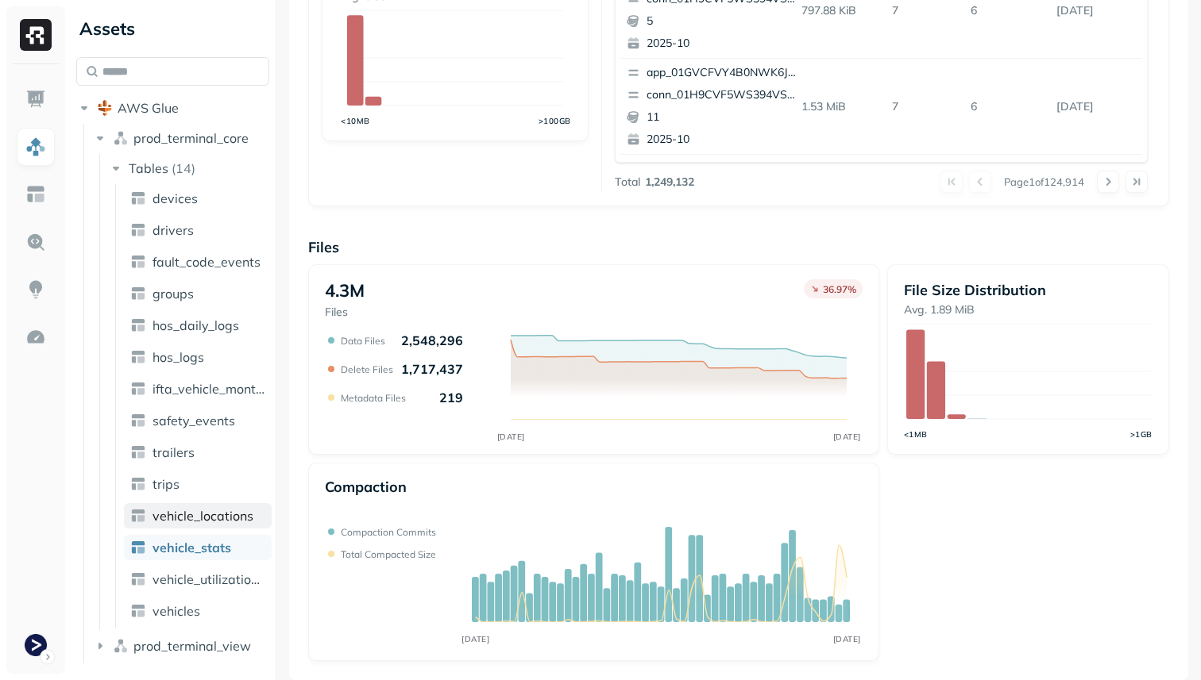
click at [202, 522] on span "vehicle_locations" at bounding box center [202, 516] width 101 height 16
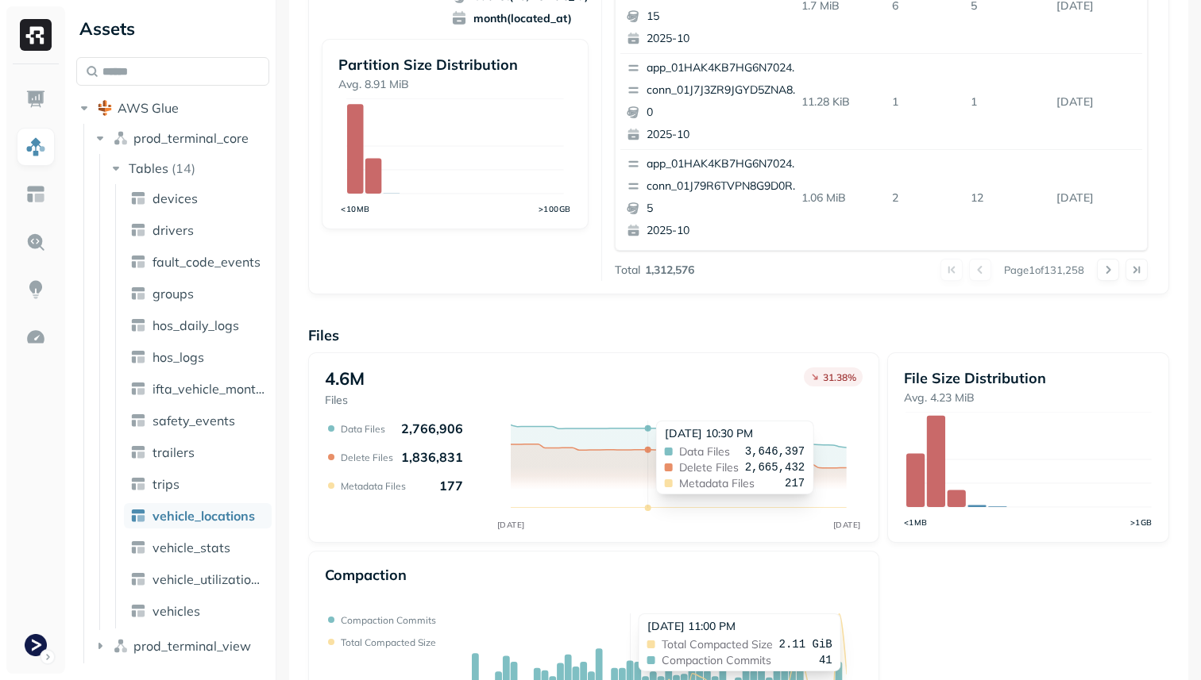
scroll to position [534, 0]
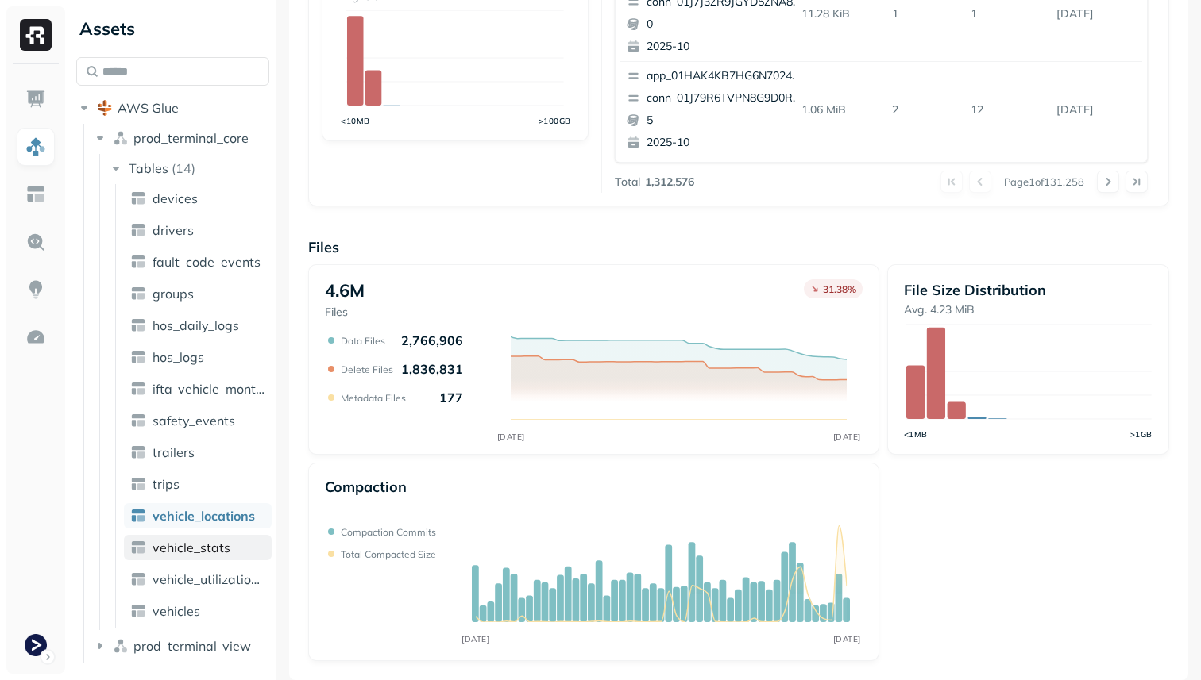
click at [227, 547] on span "vehicle_stats" at bounding box center [191, 548] width 78 height 16
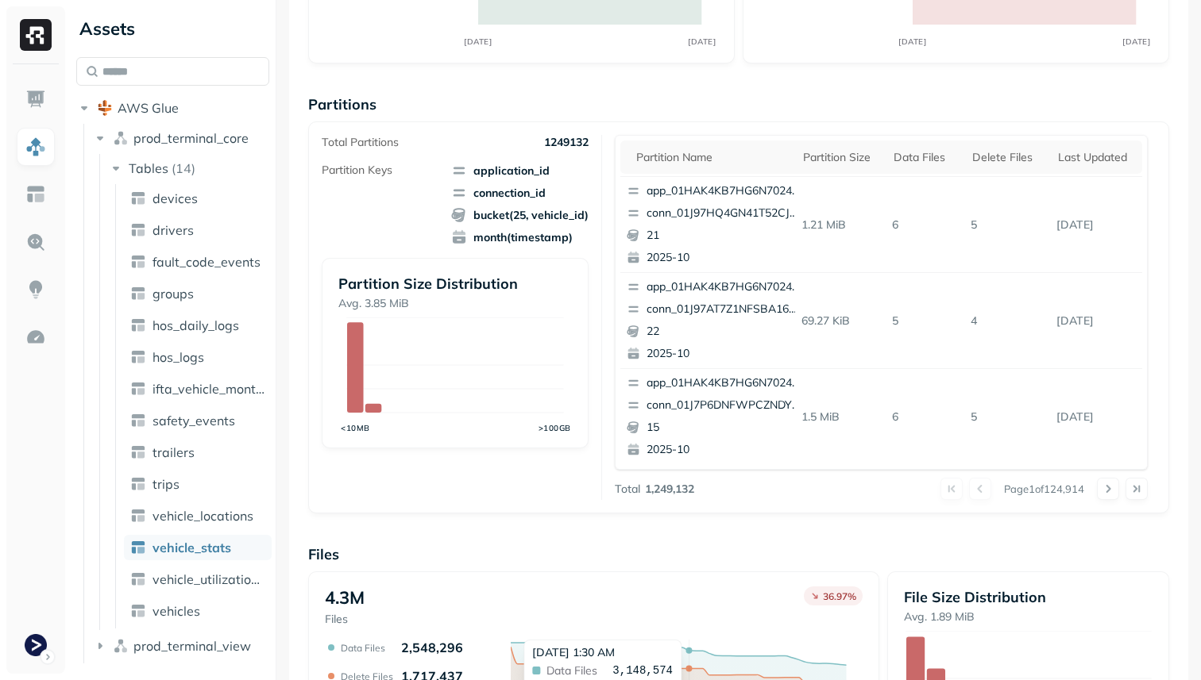
scroll to position [534, 0]
